Goal: Task Accomplishment & Management: Use online tool/utility

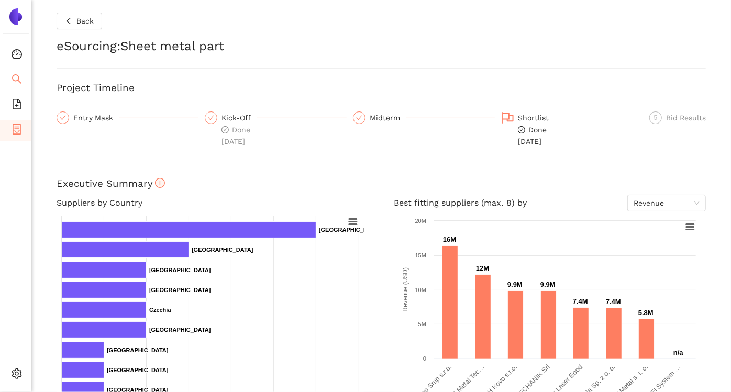
scroll to position [369, 0]
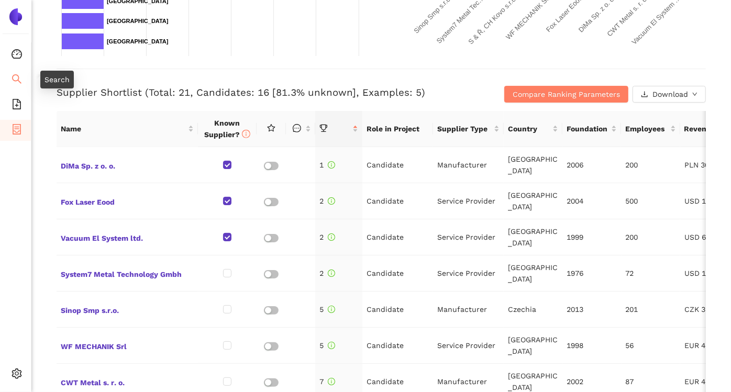
click at [20, 79] on icon "search" at bounding box center [17, 79] width 10 height 10
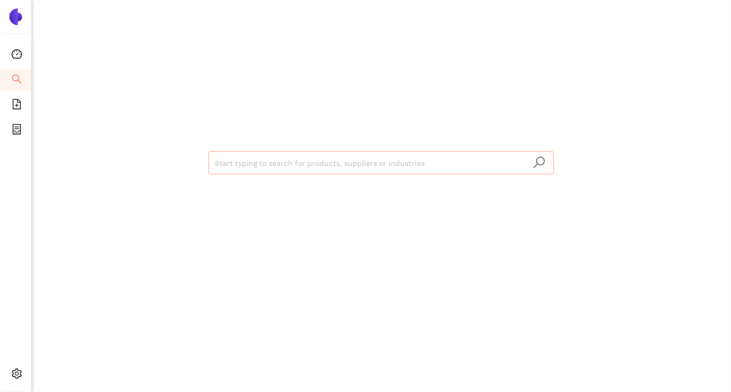
click at [230, 163] on input "search" at bounding box center [381, 163] width 333 height 23
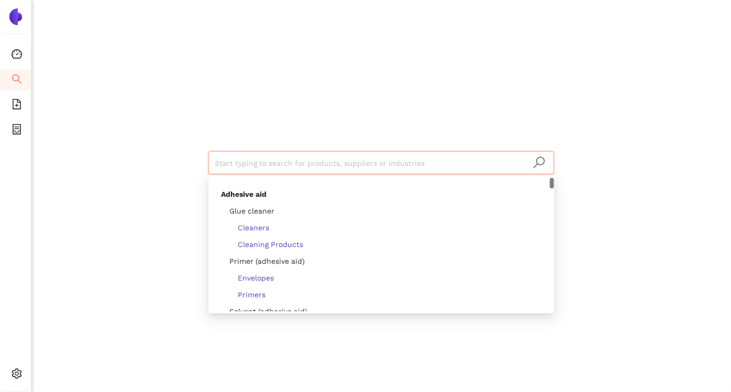
scroll to position [146, 0]
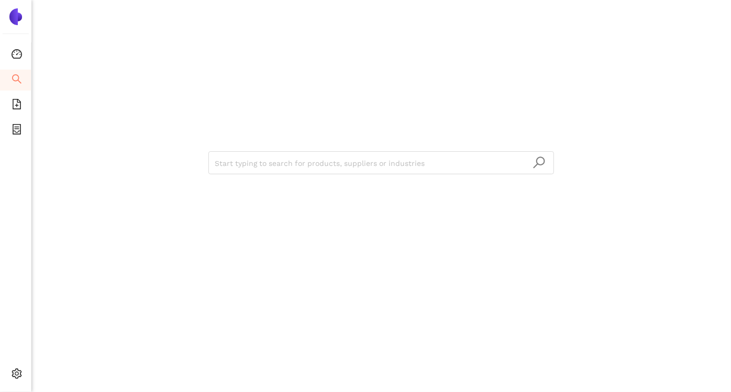
click at [156, 180] on div "Start typing to search for products, suppliers or industries" at bounding box center [381, 161] width 629 height 323
click at [21, 103] on icon "file-add" at bounding box center [17, 104] width 10 height 10
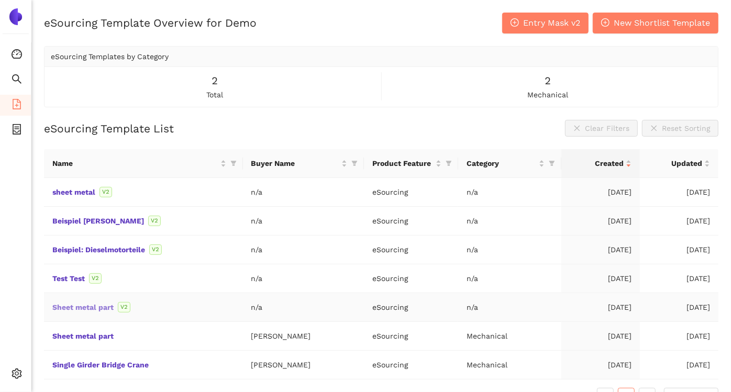
click at [0, 0] on link "Sheet metal part" at bounding box center [0, 0] width 0 height 0
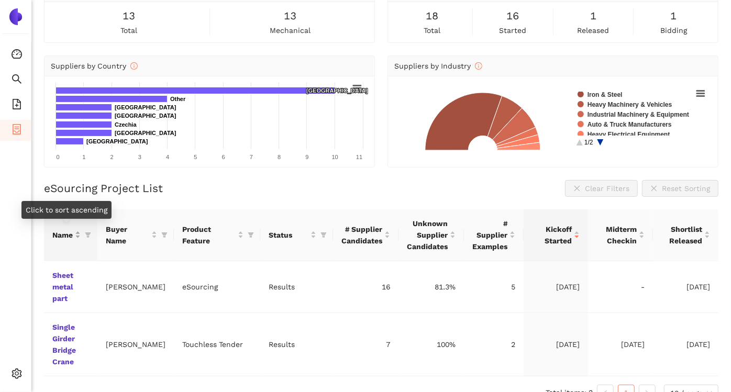
scroll to position [60, 0]
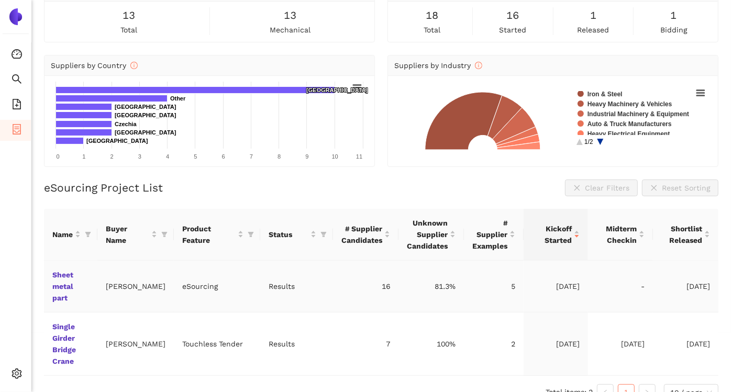
click at [62, 280] on td "Sheet metal part" at bounding box center [70, 287] width 53 height 52
click at [0, 0] on link "Sheet metal part" at bounding box center [0, 0] width 0 height 0
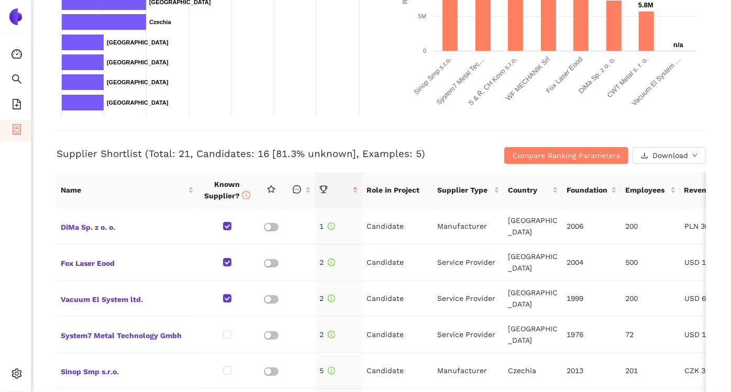
scroll to position [361, 0]
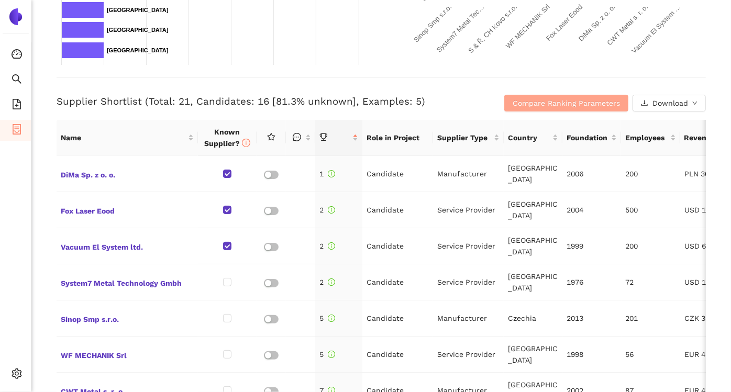
click at [530, 98] on span "Compare Ranking Parameters" at bounding box center [566, 103] width 107 height 12
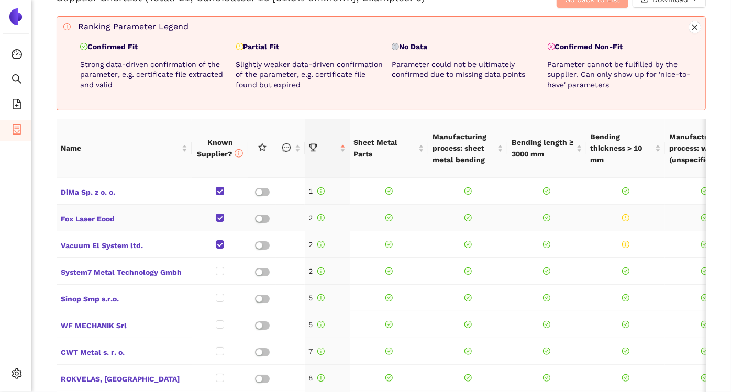
scroll to position [464, 0]
click at [399, 208] on td at bounding box center [389, 218] width 79 height 27
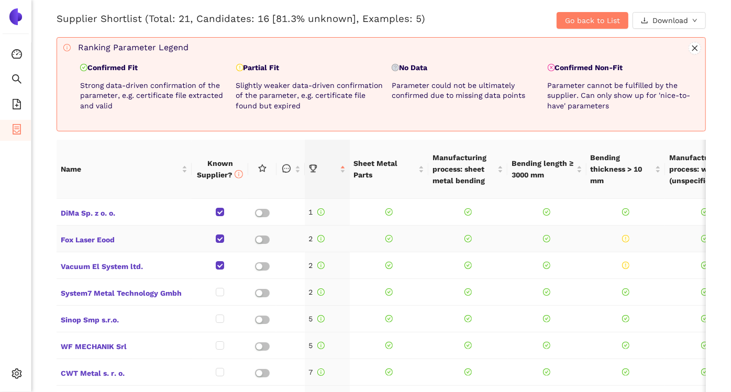
scroll to position [0, 0]
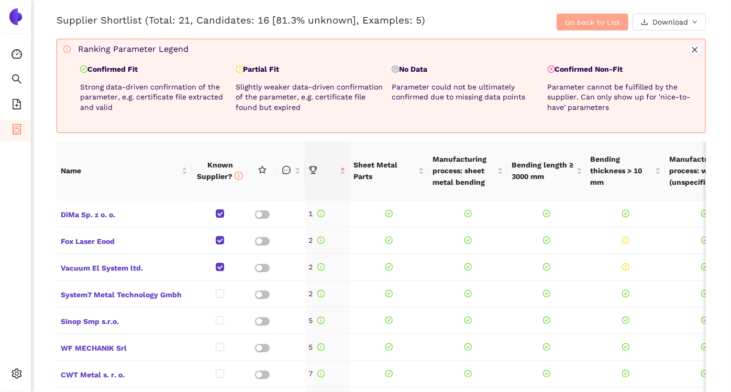
click at [565, 19] on span "Go back to List" at bounding box center [592, 22] width 55 height 12
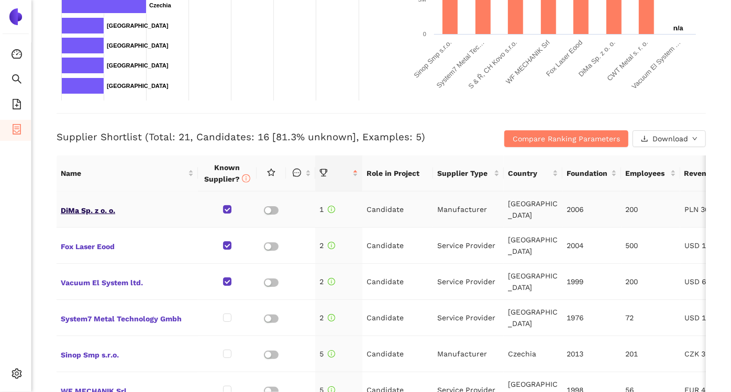
click at [101, 213] on span "DiMa Sp. z o. o." at bounding box center [127, 210] width 133 height 14
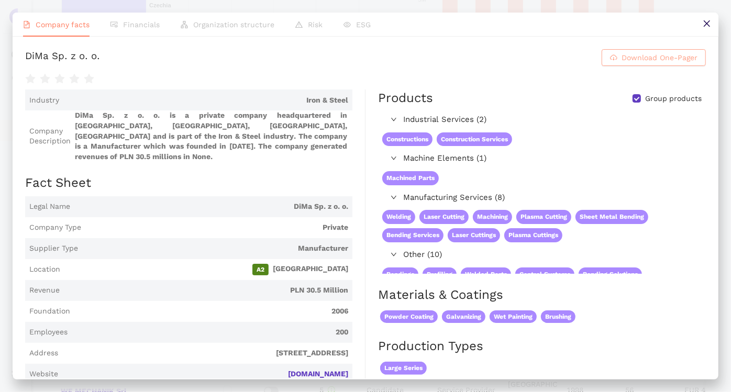
click at [602, 60] on button "Download One-Pager" at bounding box center [654, 57] width 104 height 17
click at [697, 28] on button at bounding box center [707, 25] width 24 height 24
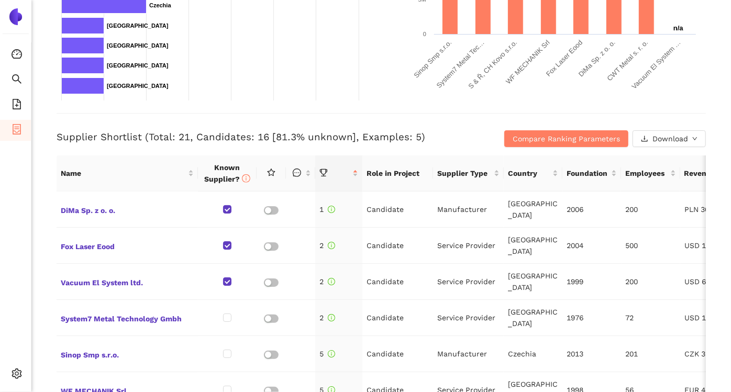
click at [67, 137] on h3 "Supplier Shortlist (Total: 21, Candidates: 16 [81.3% unknown], Examples: 5)" at bounding box center [273, 137] width 433 height 14
drag, startPoint x: 67, startPoint y: 137, endPoint x: 44, endPoint y: 144, distance: 23.5
click at [44, 144] on div "Back eSourcing : Sheet metal part Project Timeline Entry Mask Kick-Off Done [DA…" at bounding box center [381, 196] width 700 height 392
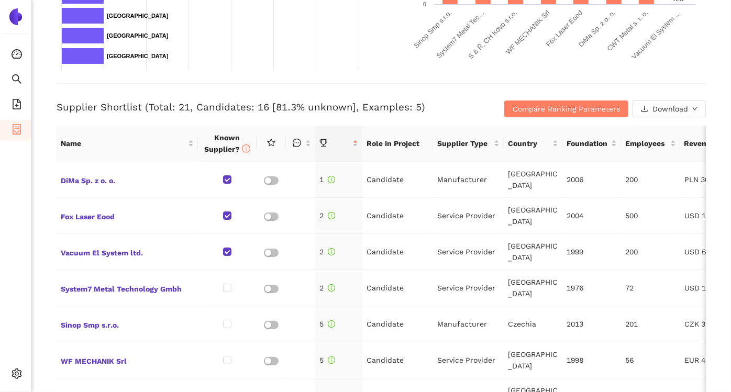
scroll to position [355, 0]
click at [40, 216] on div "Back eSourcing : Sheet metal part Project Timeline Entry Mask Kick-Off Done [DA…" at bounding box center [381, 196] width 700 height 392
click at [111, 107] on h3 "Supplier Shortlist (Total: 21, Candidates: 16 [81.3% unknown], Examples: 5)" at bounding box center [273, 108] width 433 height 14
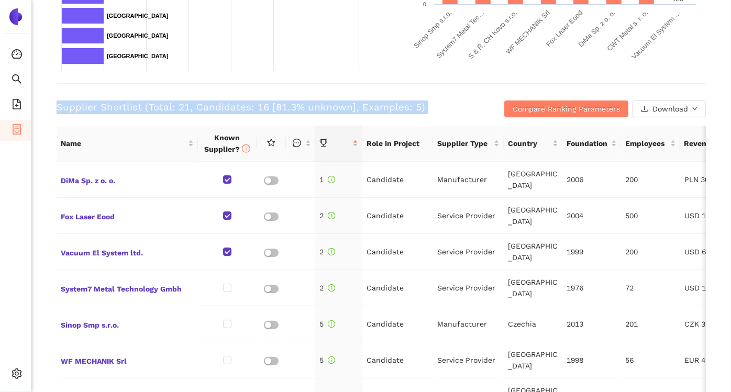
click at [111, 107] on h3 "Supplier Shortlist (Total: 21, Candidates: 16 [81.3% unknown], Examples: 5)" at bounding box center [273, 108] width 433 height 14
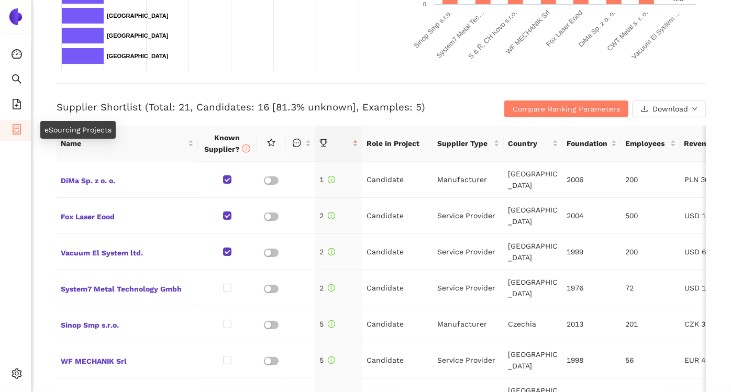
click at [16, 131] on icon "container" at bounding box center [17, 129] width 10 height 10
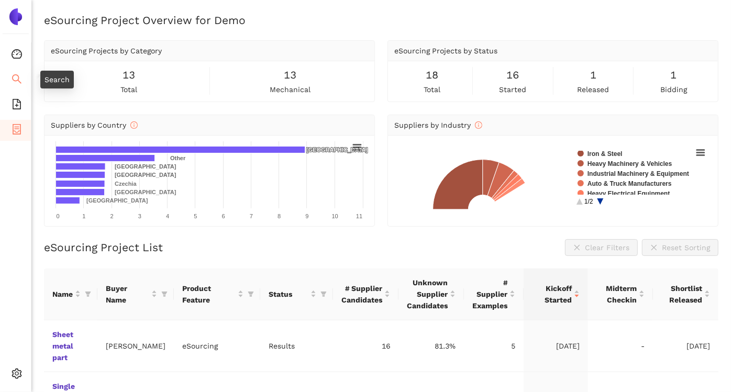
click at [14, 75] on icon "search" at bounding box center [17, 79] width 10 height 10
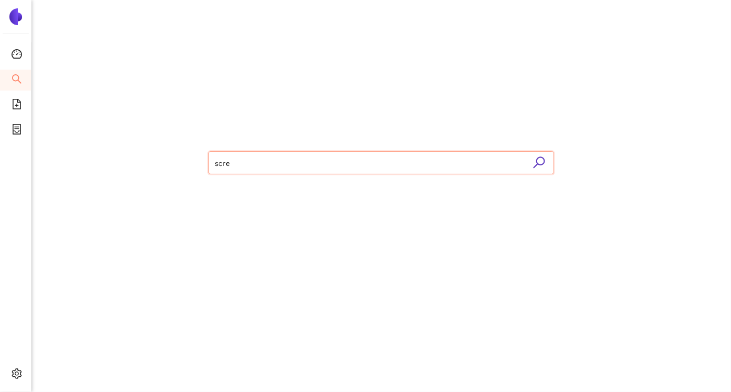
type input "screw"
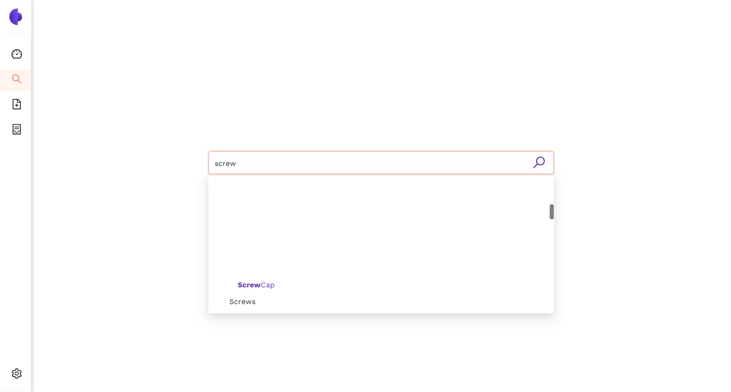
scroll to position [239, 0]
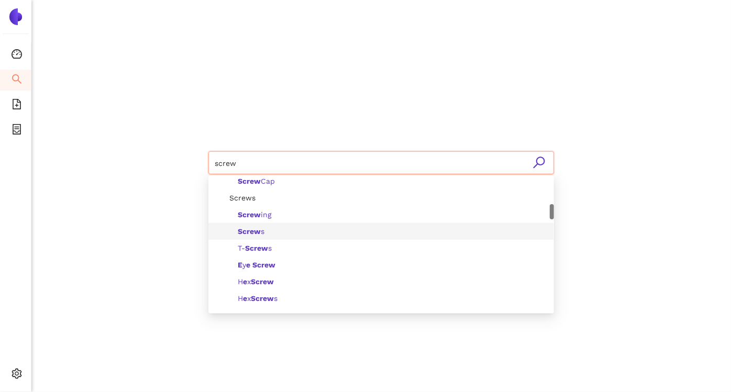
click at [263, 233] on span "Screw s" at bounding box center [251, 231] width 27 height 8
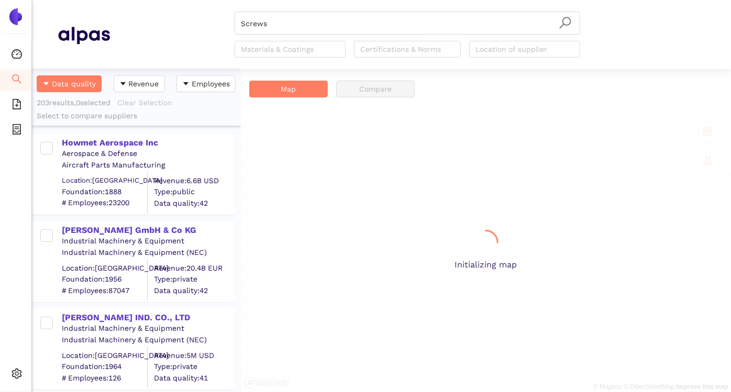
scroll to position [314, 200]
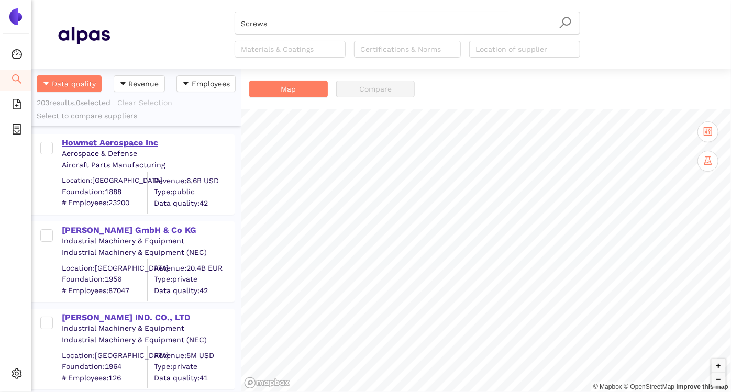
click at [127, 141] on div "Howmet Aerospace Inc" at bounding box center [148, 143] width 172 height 12
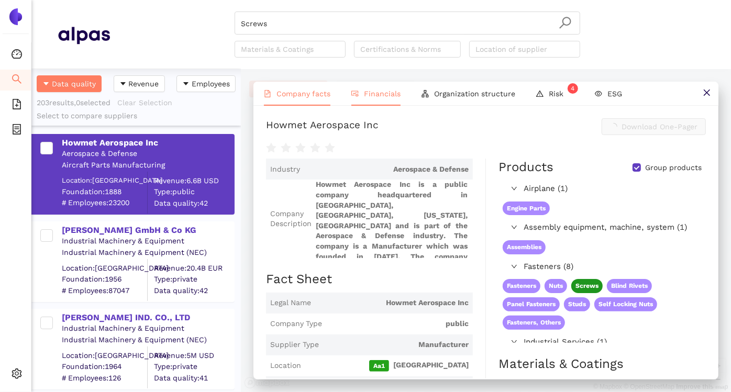
click at [376, 90] on span "Financials" at bounding box center [382, 94] width 37 height 8
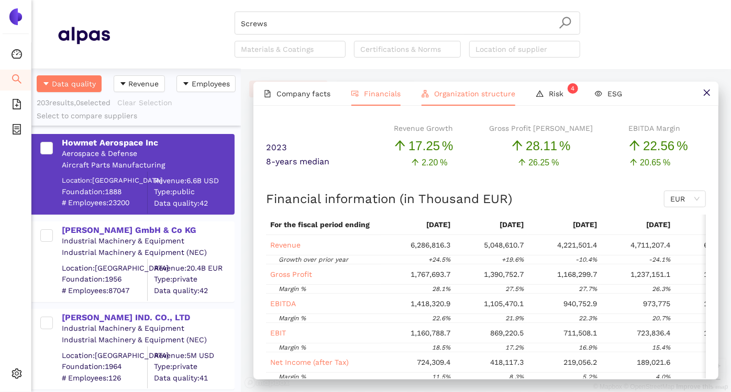
click at [482, 91] on span "Organization structure" at bounding box center [474, 94] width 81 height 8
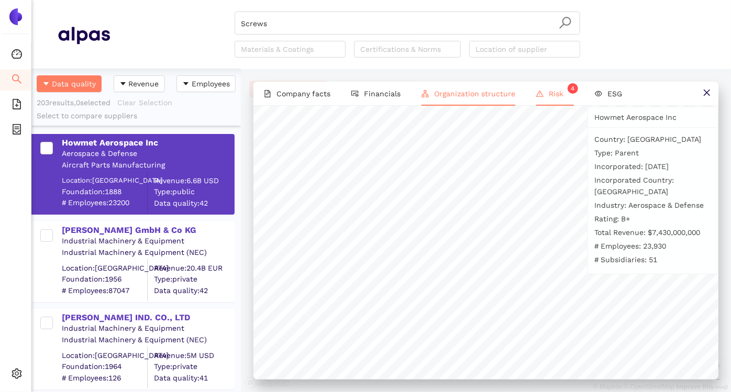
click at [543, 88] on li "Risk 4" at bounding box center [555, 94] width 59 height 24
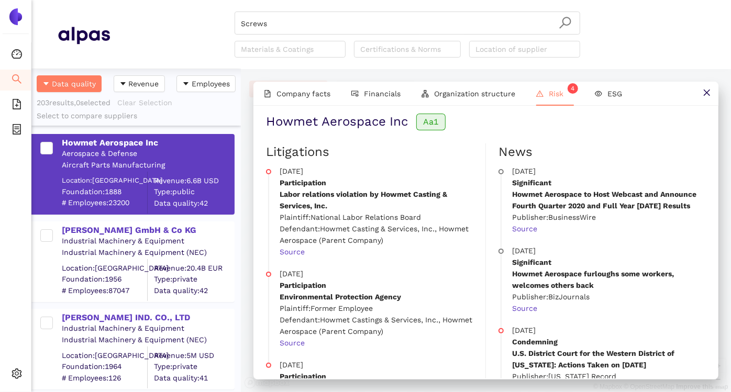
scroll to position [0, 0]
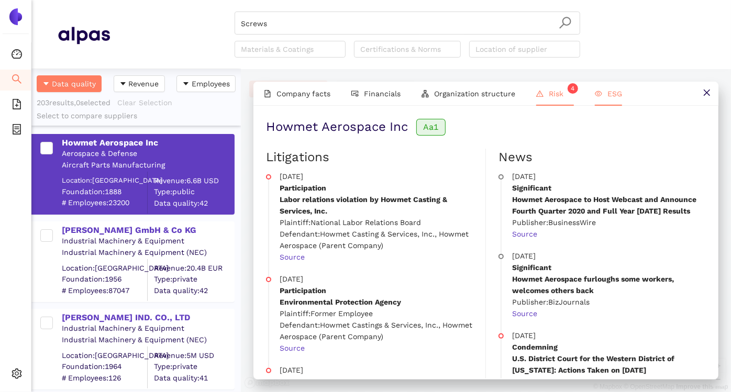
click at [619, 94] on span "ESG" at bounding box center [615, 94] width 15 height 8
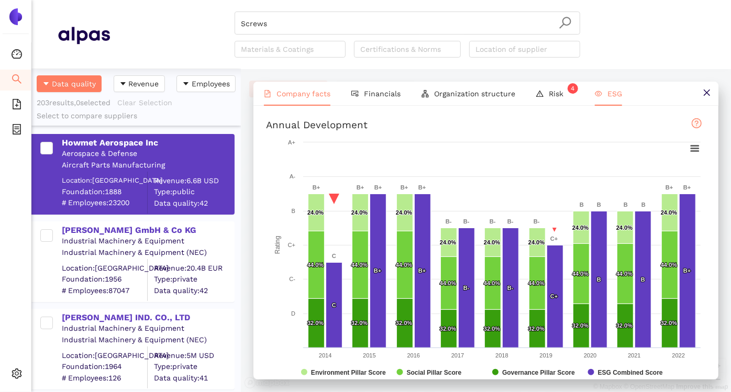
click at [300, 92] on span "Company facts" at bounding box center [304, 94] width 54 height 8
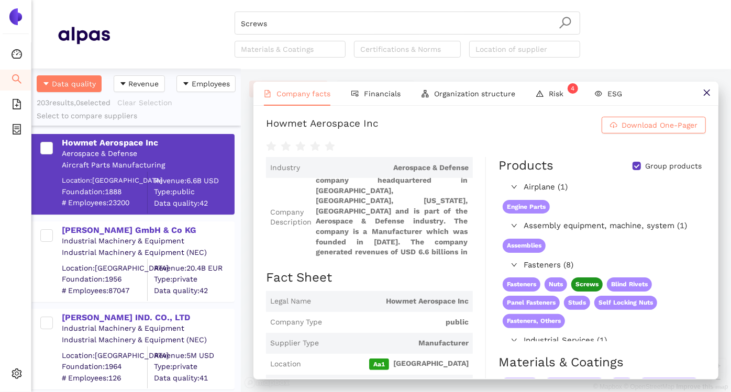
scroll to position [1, 0]
click at [622, 122] on span "Download One-Pager" at bounding box center [660, 126] width 76 height 12
click at [712, 90] on button at bounding box center [707, 94] width 24 height 24
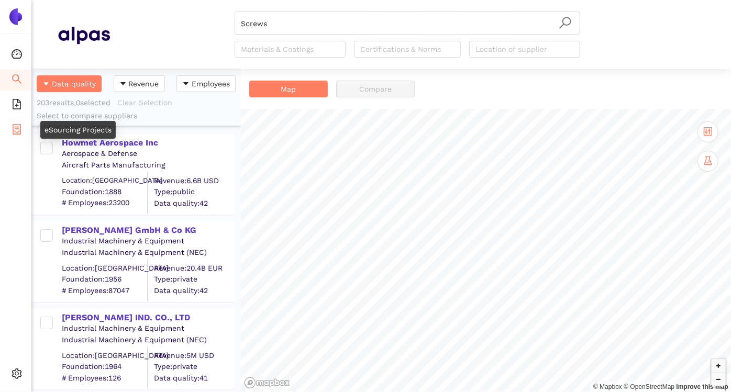
click at [9, 130] on li "eSourcing Projects" at bounding box center [15, 130] width 31 height 21
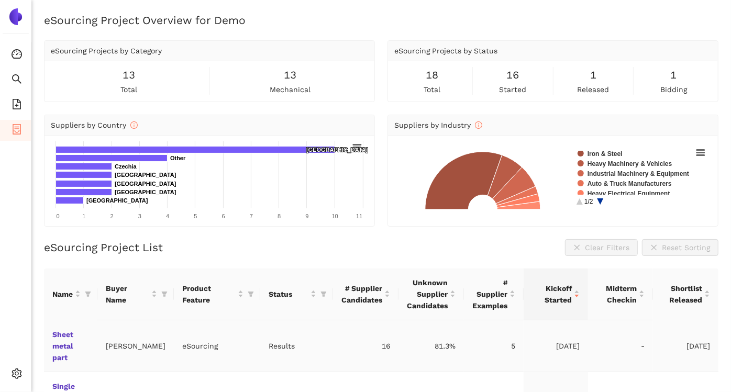
scroll to position [75, 0]
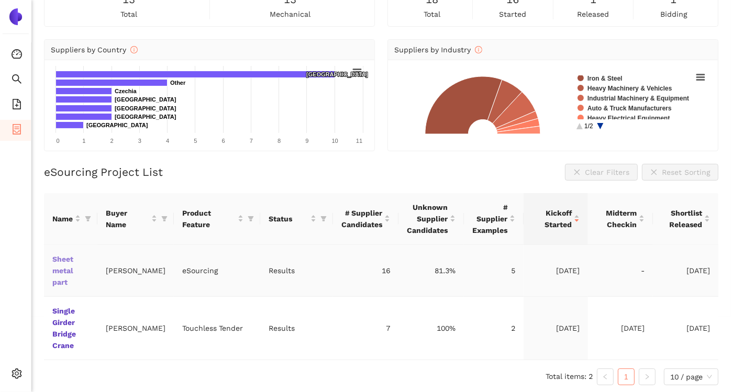
click at [0, 0] on link "Sheet metal part" at bounding box center [0, 0] width 0 height 0
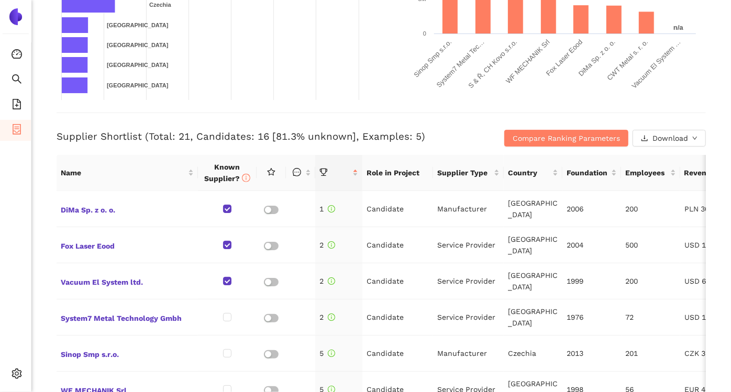
scroll to position [346, 0]
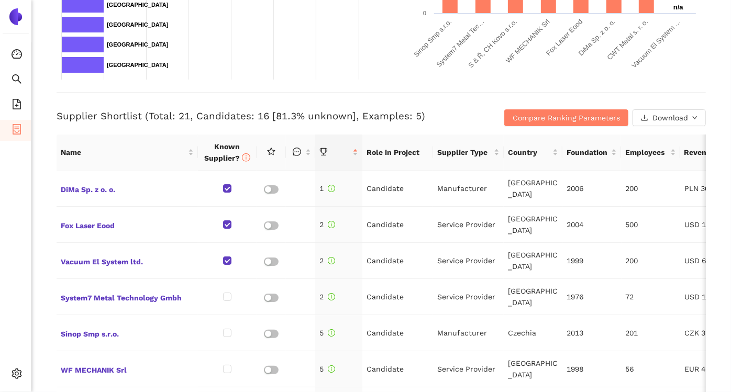
click at [22, 132] on li "eSourcing Projects" at bounding box center [15, 130] width 31 height 21
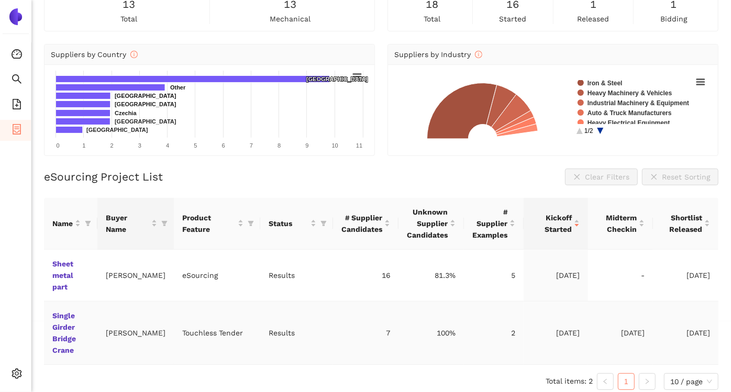
scroll to position [72, 0]
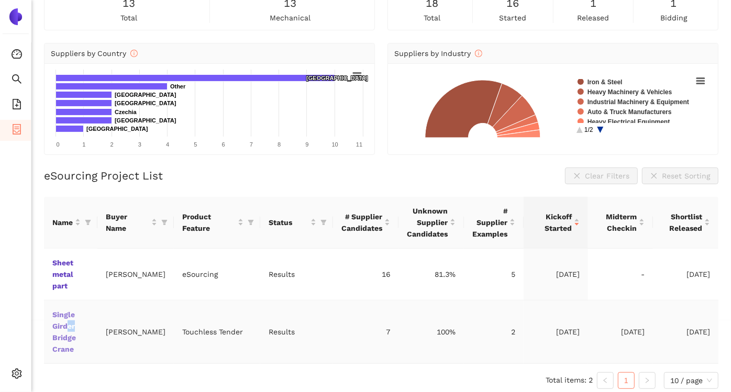
drag, startPoint x: 73, startPoint y: 319, endPoint x: 66, endPoint y: 324, distance: 9.0
click at [66, 324] on td "Single Girder Bridge Crane" at bounding box center [70, 332] width 53 height 63
click at [0, 0] on link "Single Girder Bridge Crane" at bounding box center [0, 0] width 0 height 0
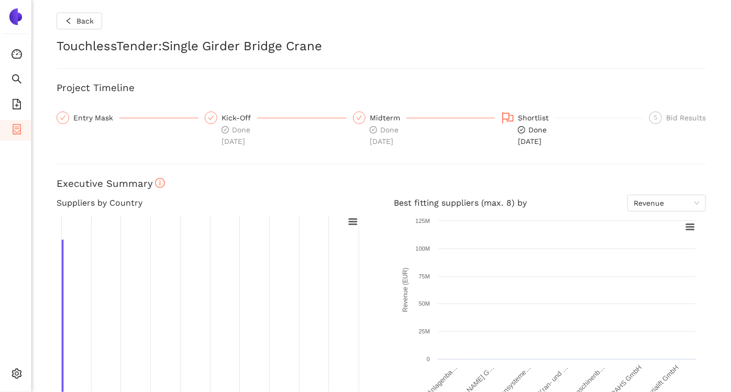
checkbox input "true"
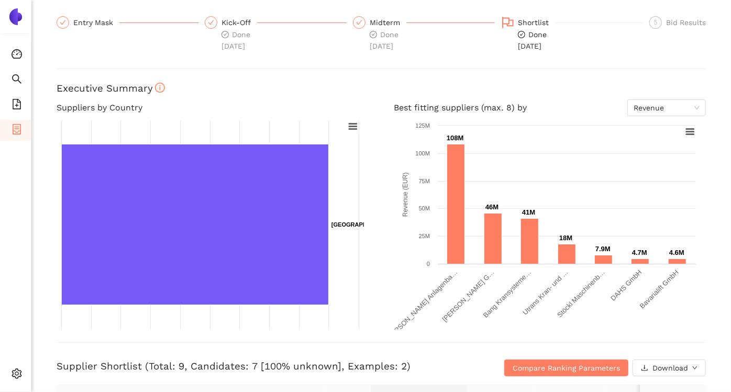
scroll to position [428, 0]
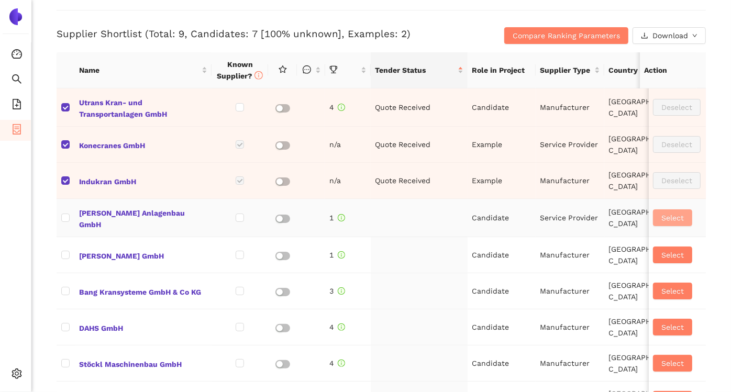
click at [662, 216] on span "Select" at bounding box center [673, 218] width 23 height 12
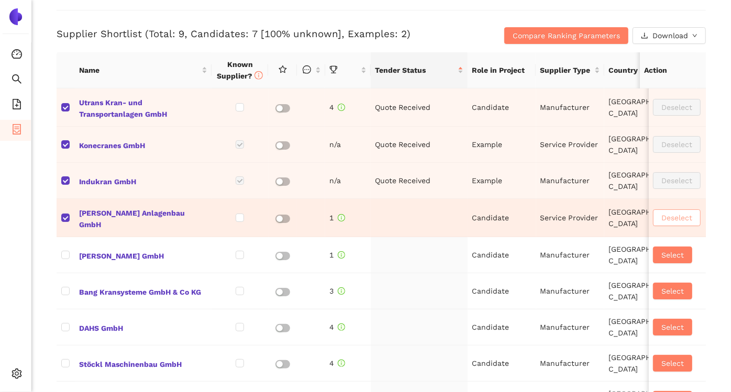
checkbox input "true"
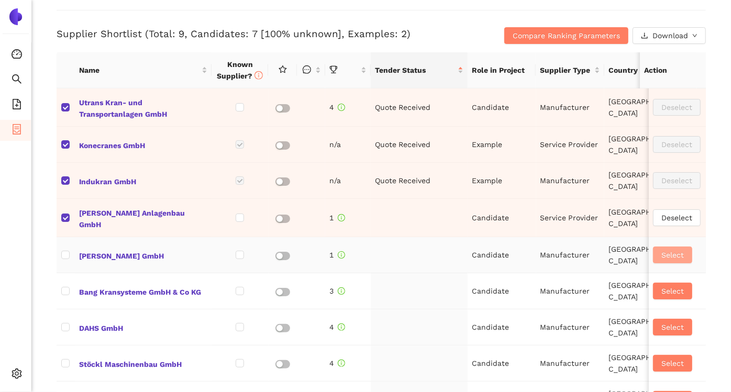
click at [662, 256] on span "Select" at bounding box center [673, 255] width 23 height 12
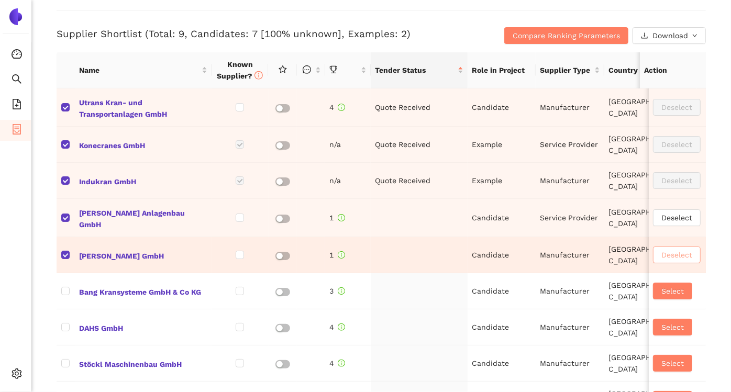
checkbox input "true"
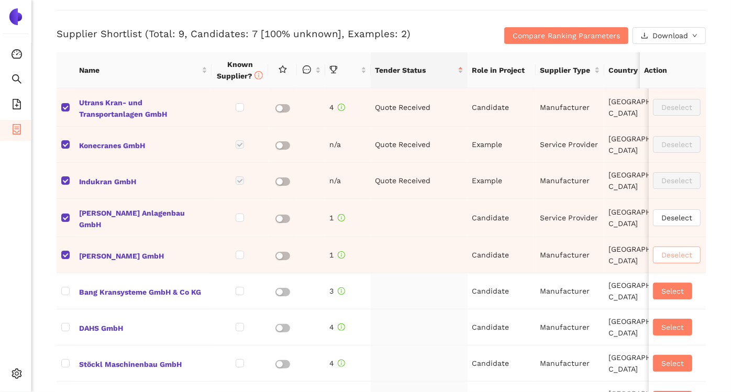
scroll to position [530, 0]
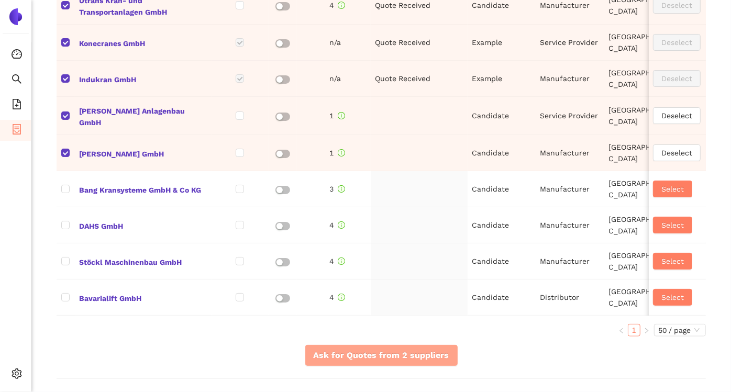
click at [370, 362] on span "Ask for Quotes from 2 suppliers" at bounding box center [382, 355] width 136 height 13
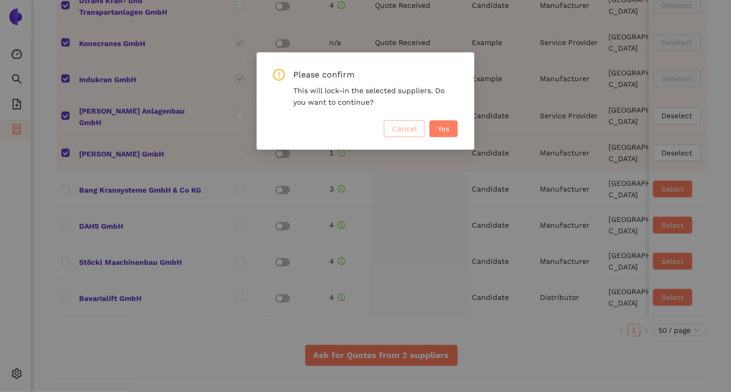
click at [402, 127] on span "Cancel" at bounding box center [404, 129] width 25 height 12
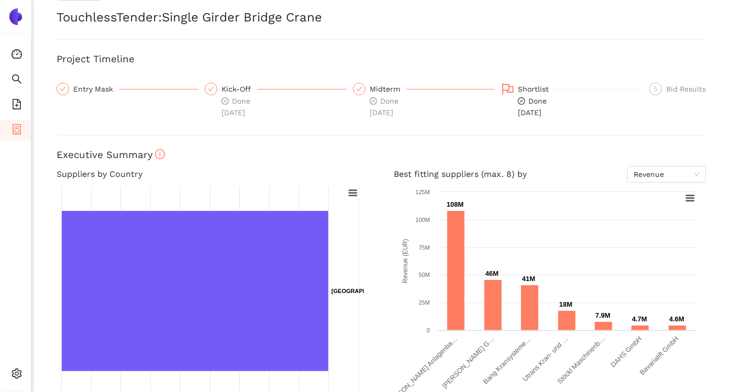
scroll to position [27, 0]
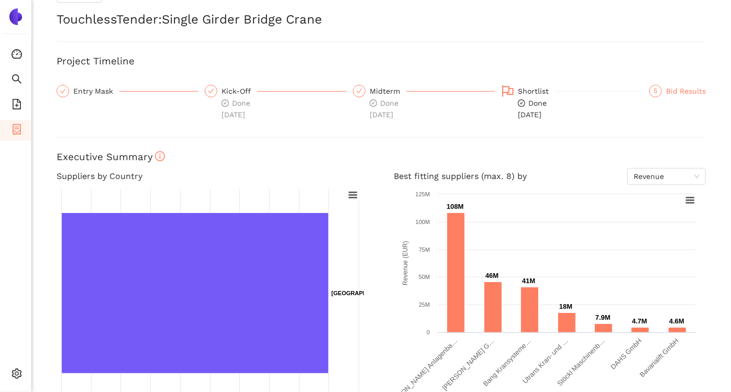
click at [655, 89] on div "5 Bid Results" at bounding box center [678, 91] width 57 height 13
click at [669, 93] on div "Bid Results" at bounding box center [687, 91] width 40 height 13
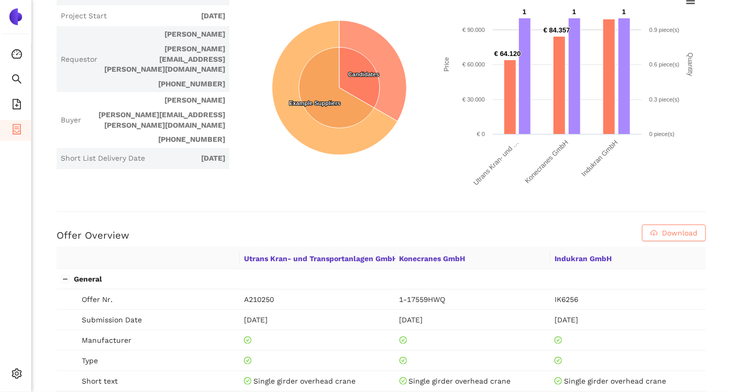
scroll to position [226, 0]
